Goal: Information Seeking & Learning: Check status

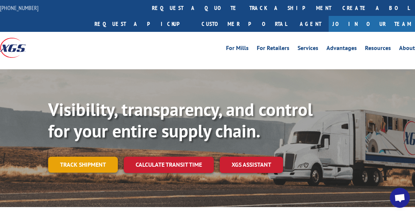
click at [105, 157] on link "Track shipment" at bounding box center [83, 165] width 70 height 16
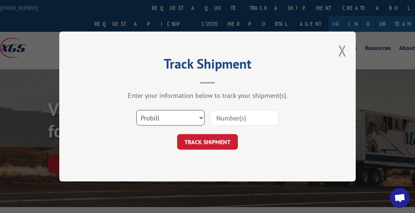
click at [201, 119] on select "Select category... Probill BOL PO" at bounding box center [170, 118] width 68 height 16
select select "bol"
click at [136, 110] on select "Select category... Probill BOL PO" at bounding box center [170, 118] width 68 height 16
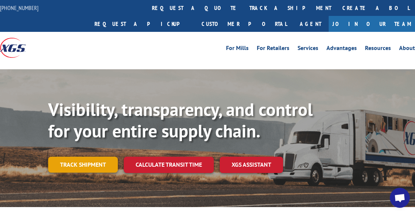
click at [102, 157] on link "Track shipment" at bounding box center [83, 165] width 70 height 16
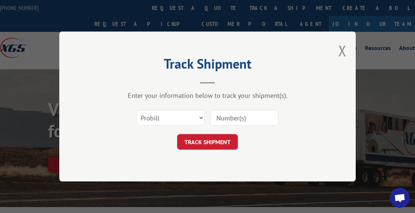
click at [225, 115] on input at bounding box center [244, 118] width 68 height 16
type input "1740114"
click at [224, 143] on button "TRACK SHIPMENT" at bounding box center [207, 142] width 61 height 16
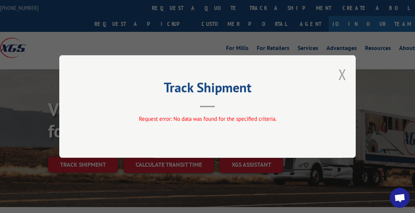
click at [341, 75] on button "Close modal" at bounding box center [342, 74] width 8 height 20
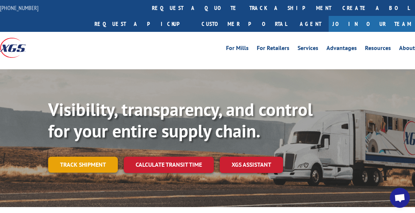
click at [102, 157] on link "Track shipment" at bounding box center [83, 165] width 70 height 16
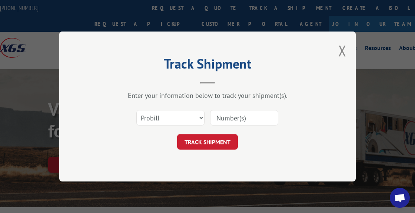
click at [271, 119] on input at bounding box center [244, 118] width 68 height 16
type input "17401114"
click at [219, 144] on button "TRACK SHIPMENT" at bounding box center [207, 142] width 61 height 16
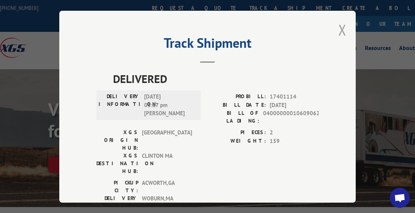
click at [344, 27] on button "Close modal" at bounding box center [342, 30] width 8 height 20
